Goal: Obtain resource: Obtain resource

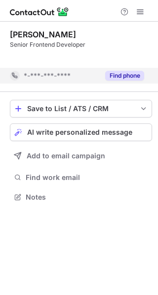
scroll to position [174, 158]
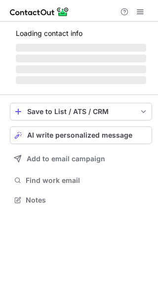
scroll to position [4, 5]
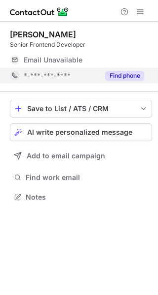
click at [119, 78] on button "Find phone" at bounding box center [124, 76] width 39 height 10
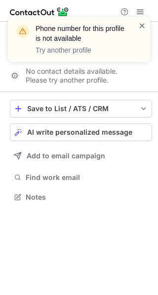
scroll to position [174, 158]
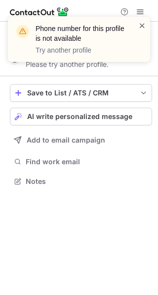
click at [141, 22] on span at bounding box center [142, 26] width 8 height 10
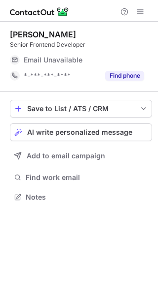
scroll to position [4, 5]
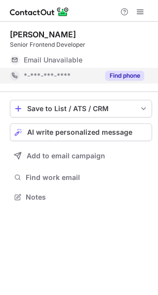
click at [122, 74] on button "Find phone" at bounding box center [124, 76] width 39 height 10
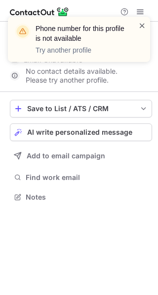
click at [141, 25] on span at bounding box center [142, 26] width 8 height 10
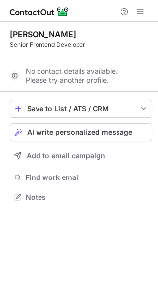
scroll to position [174, 158]
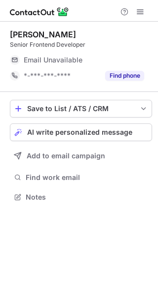
scroll to position [4, 5]
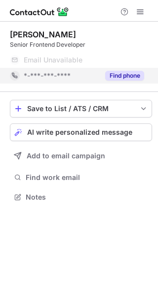
click at [121, 75] on button "Find phone" at bounding box center [124, 76] width 39 height 10
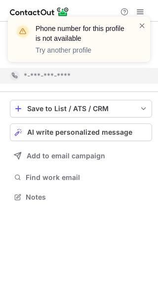
scroll to position [174, 158]
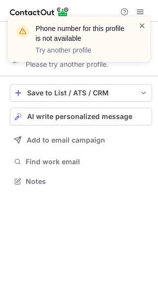
click at [139, 23] on span at bounding box center [142, 26] width 8 height 10
